Goal: Find specific page/section: Find specific page/section

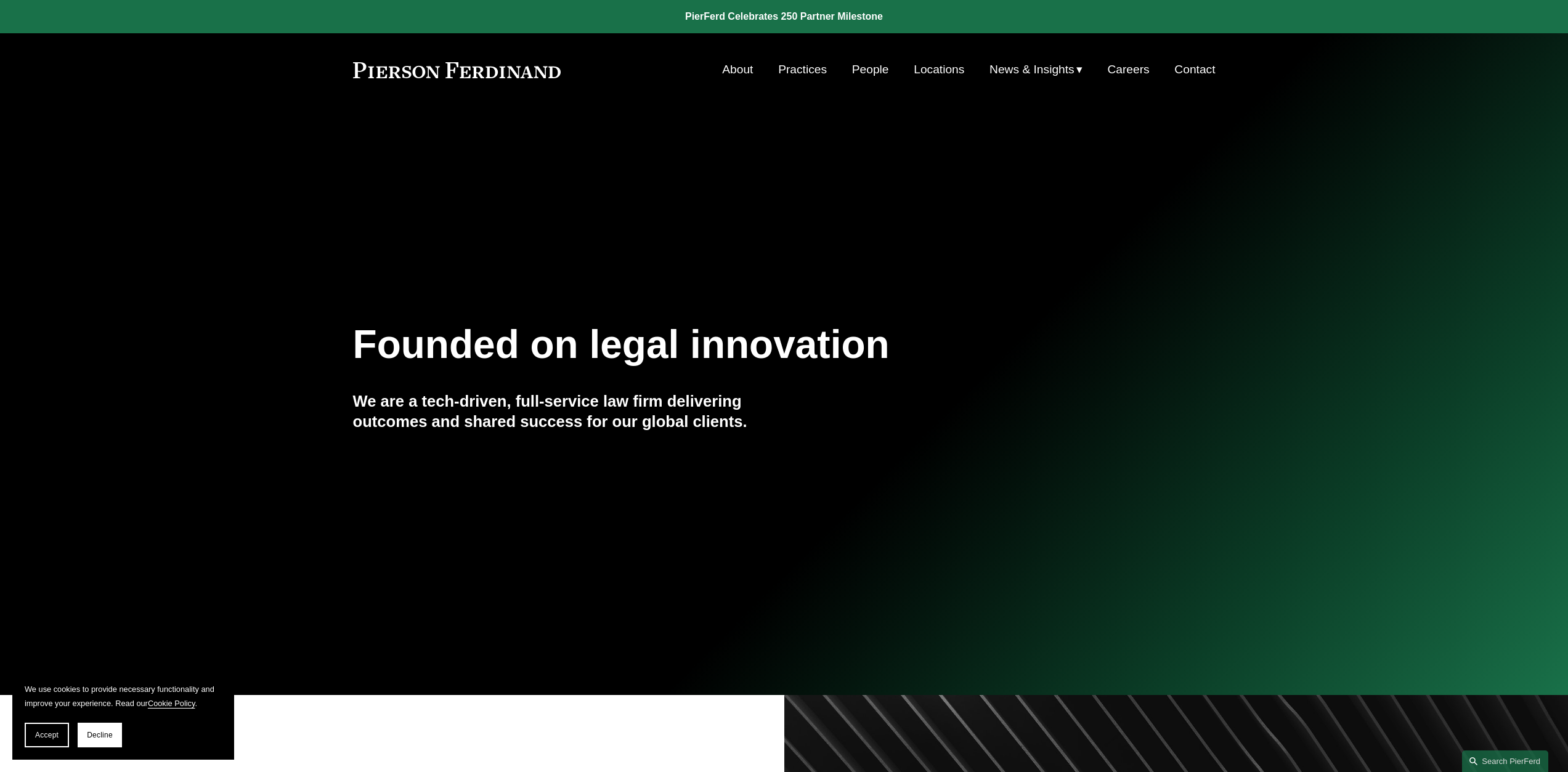
click at [945, 73] on link "Locations" at bounding box center [938, 69] width 51 height 24
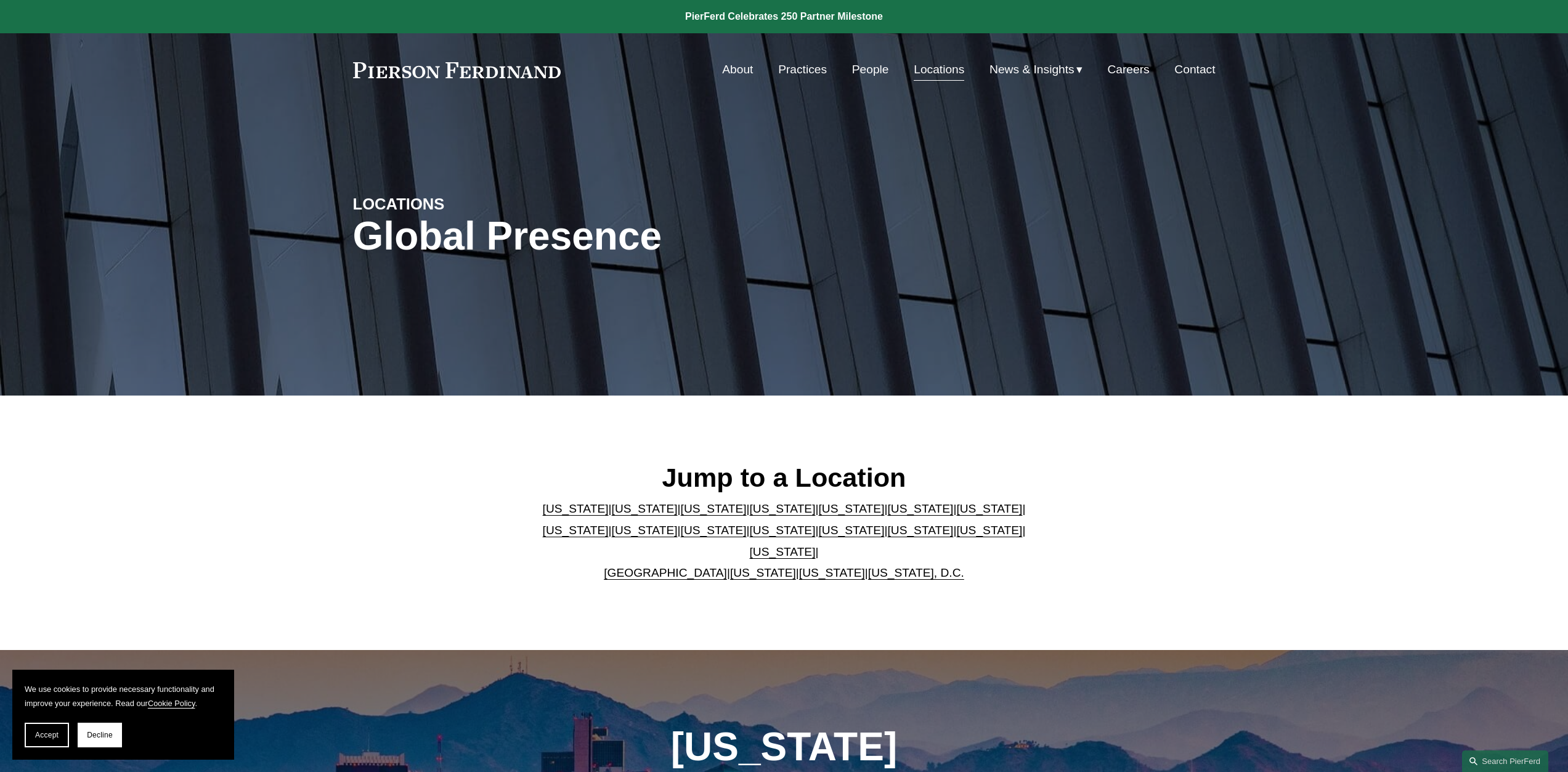
click at [956, 515] on link "[US_STATE]" at bounding box center [989, 508] width 66 height 13
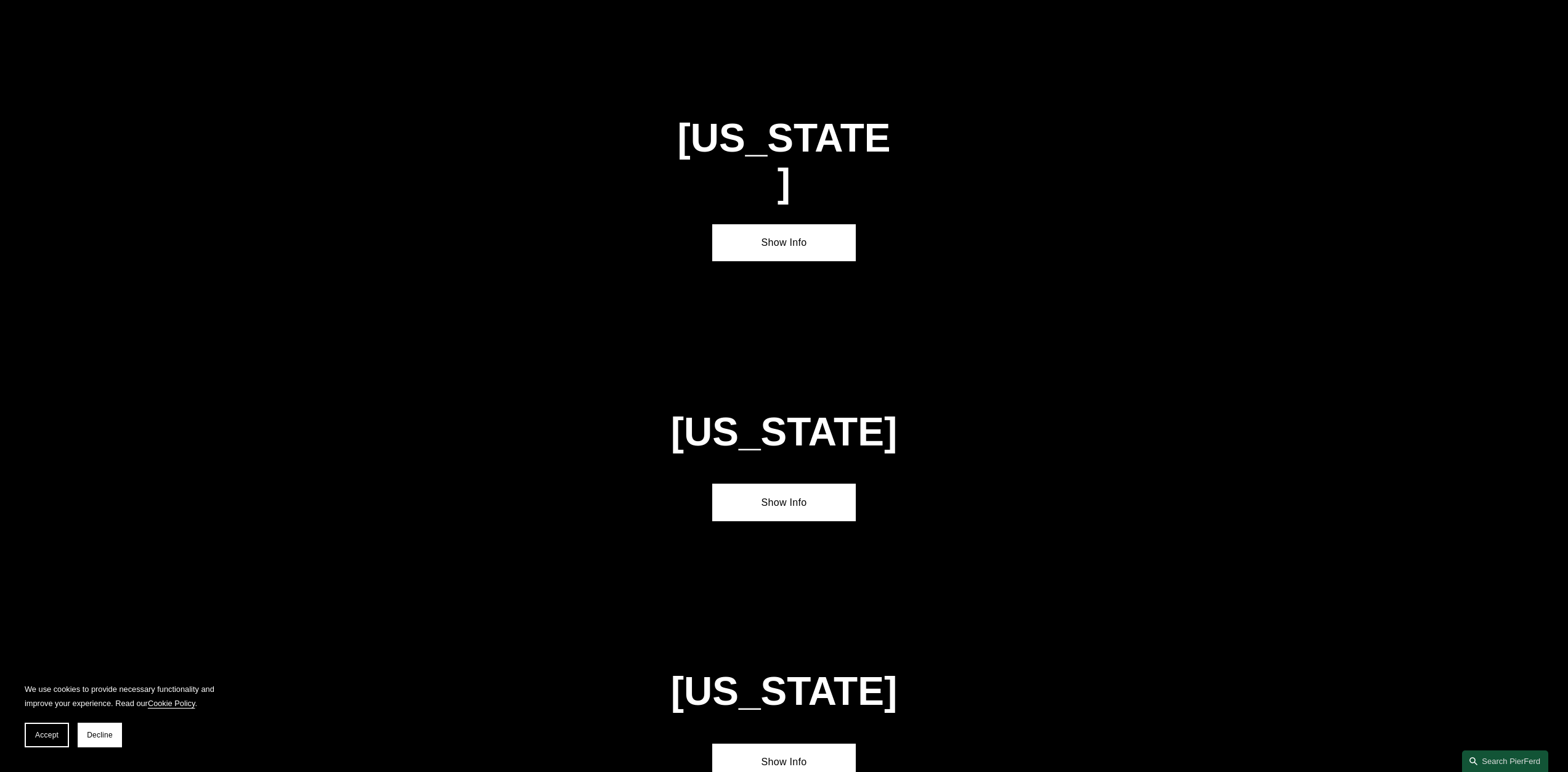
scroll to position [2207, 0]
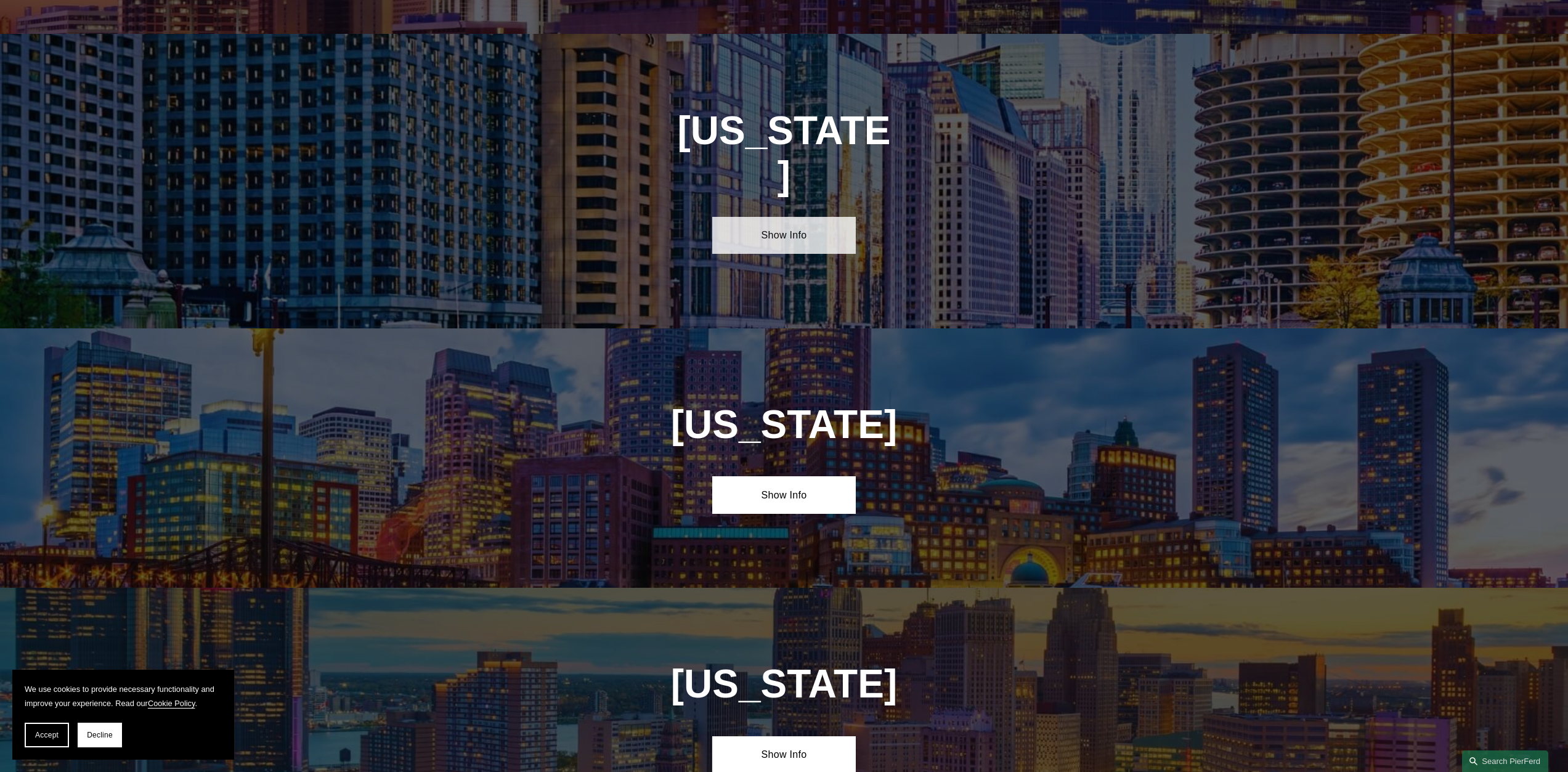
click at [792, 217] on link "Show Info" at bounding box center [784, 235] width 143 height 37
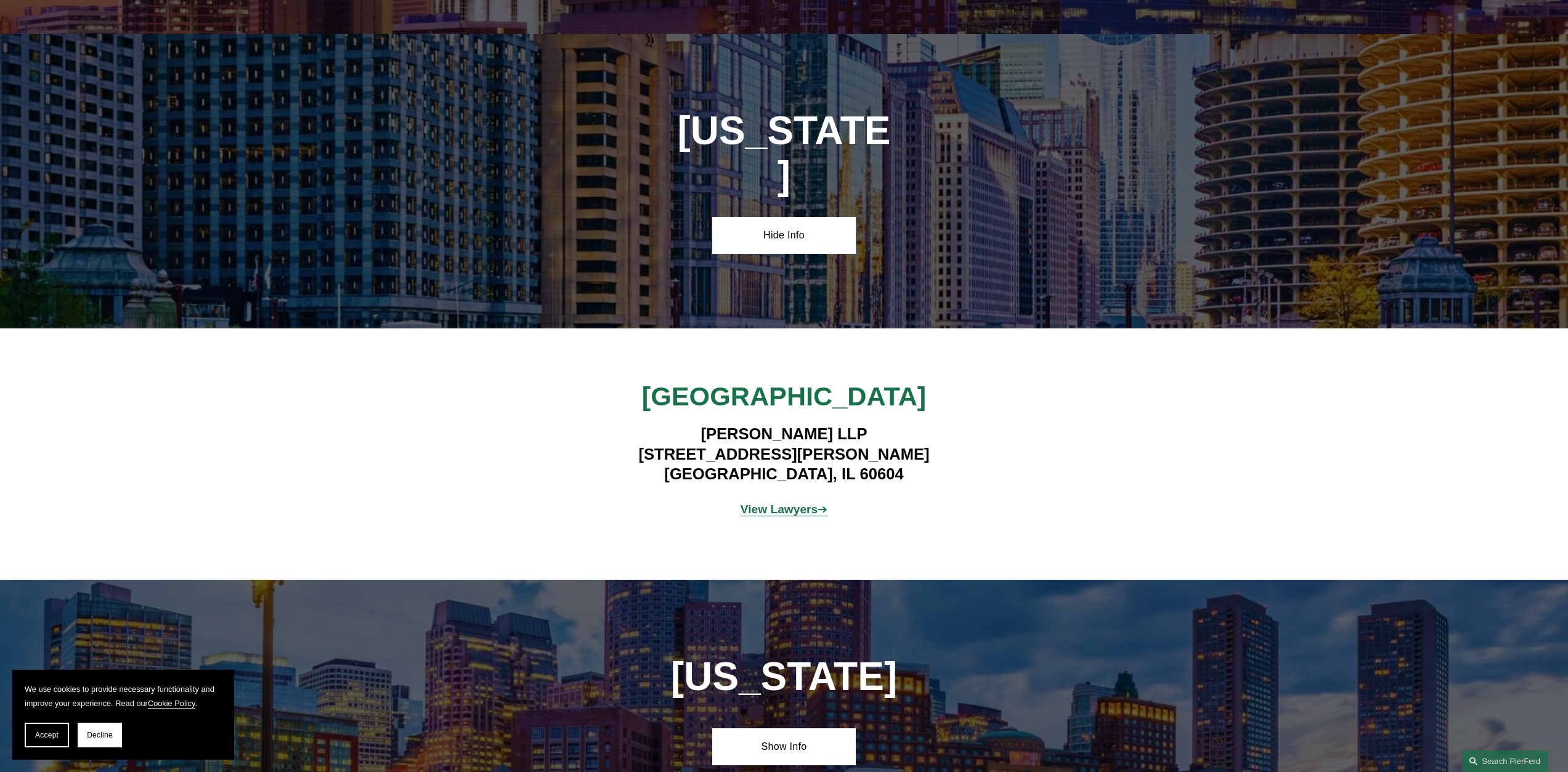
click at [773, 503] on strong "View Lawyers" at bounding box center [779, 509] width 78 height 13
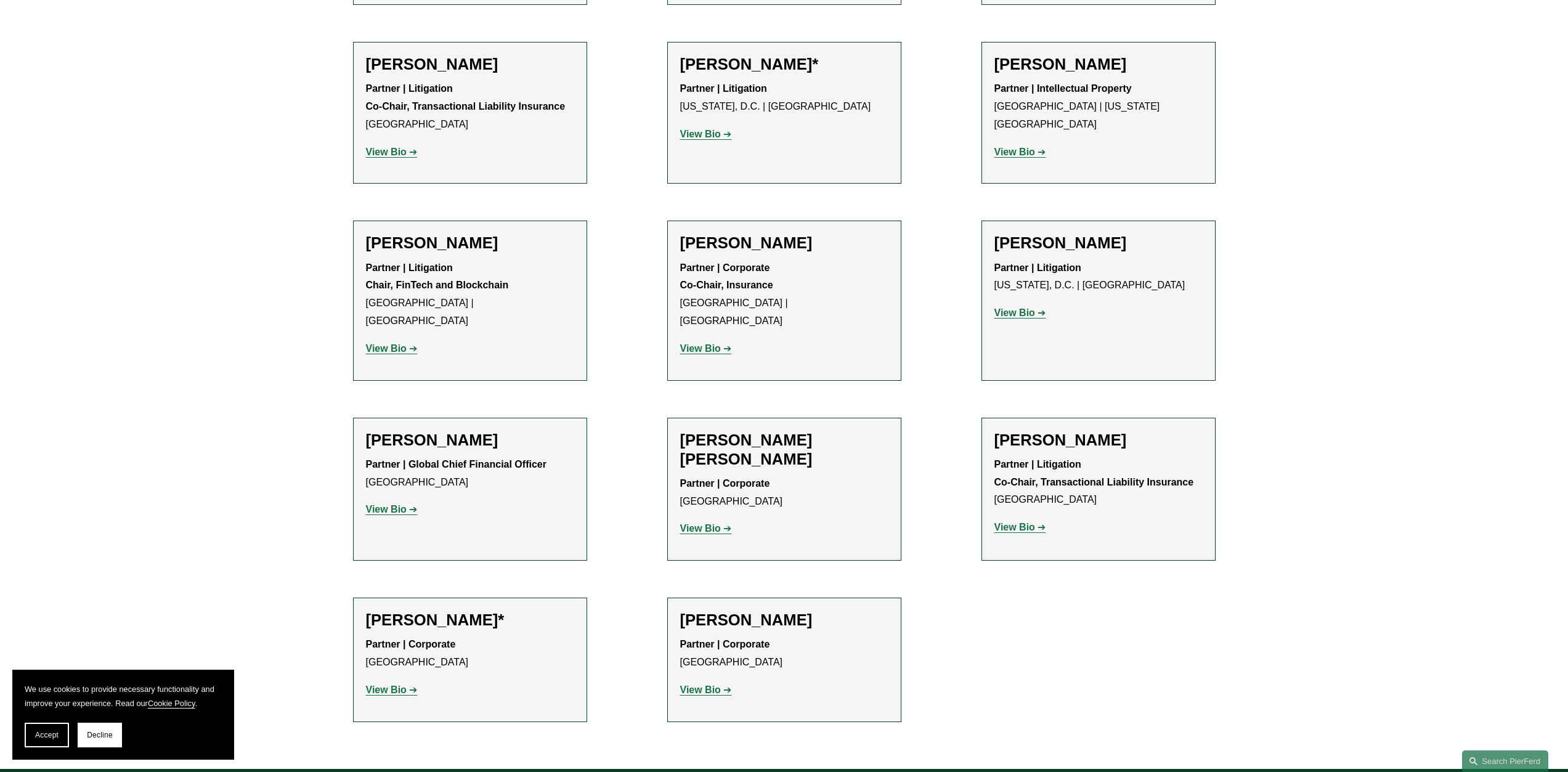
scroll to position [739, 0]
